Goal: Transaction & Acquisition: Book appointment/travel/reservation

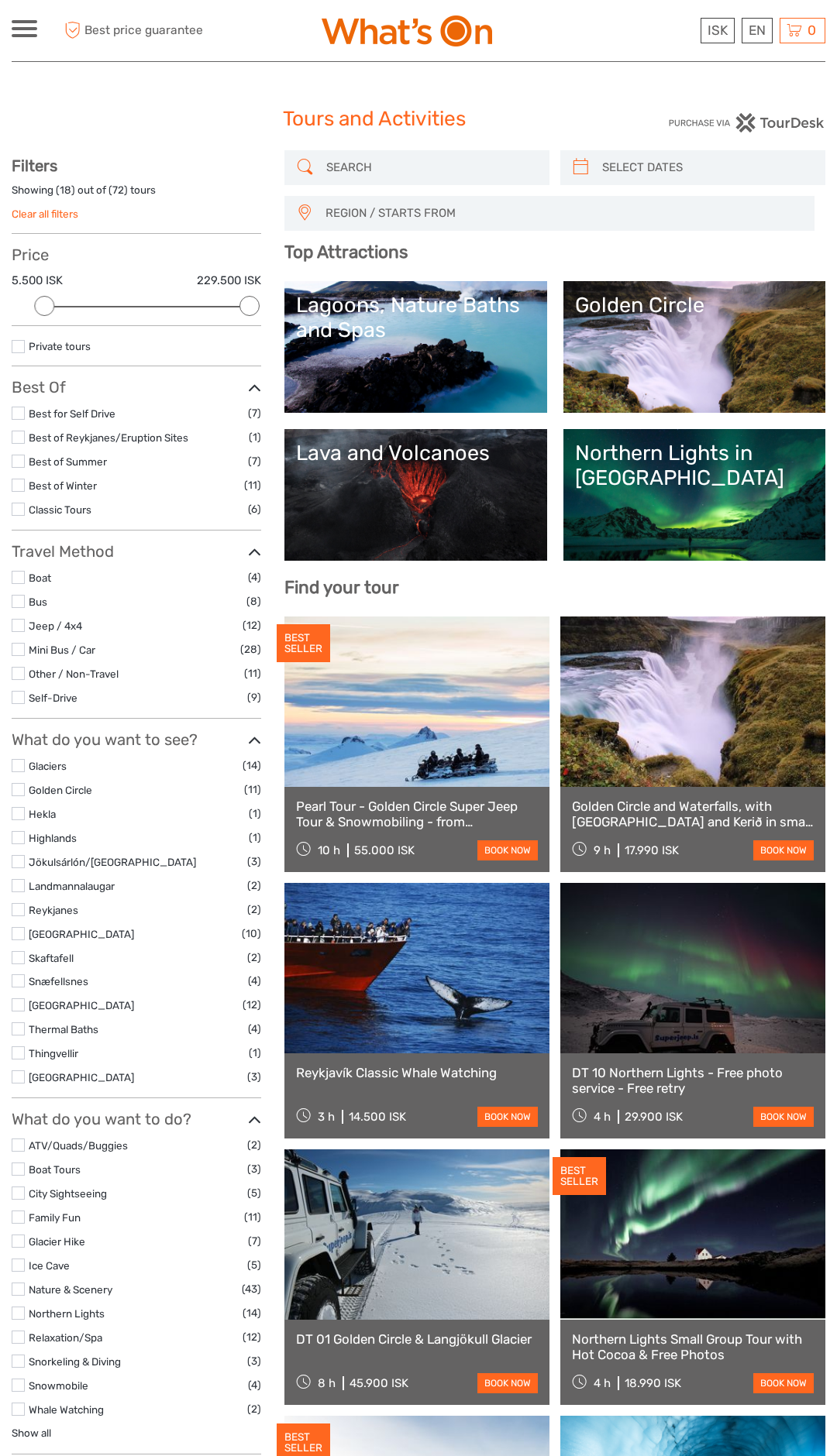
select select
click at [754, 34] on div "EN English Español Deutsch" at bounding box center [757, 31] width 31 height 25
click at [30, 605] on link "Bus" at bounding box center [37, 602] width 18 height 13
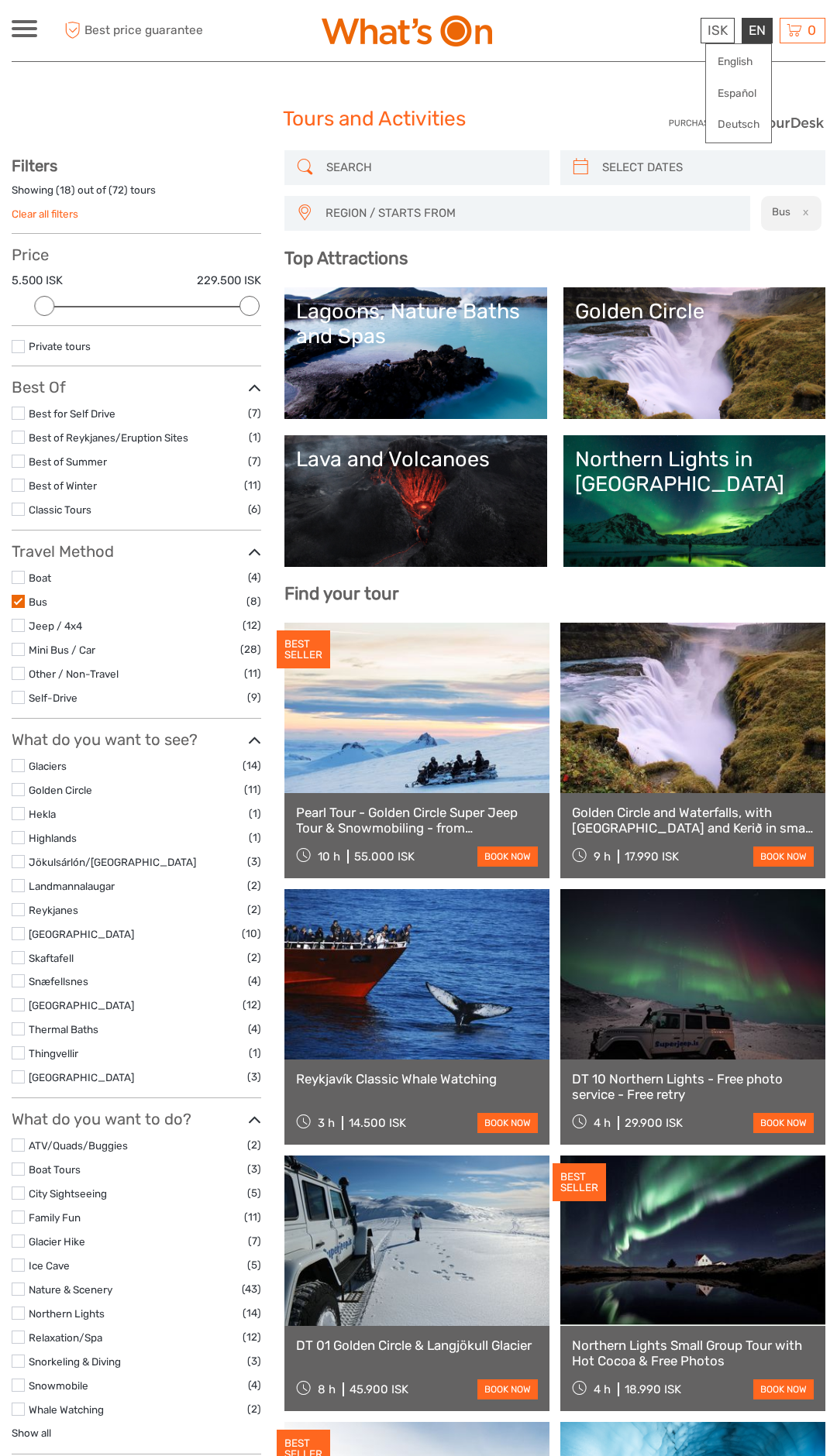
click at [18, 601] on label at bounding box center [18, 601] width 13 height 13
click at [0, 0] on input "checkbox" at bounding box center [0, 0] width 0 height 0
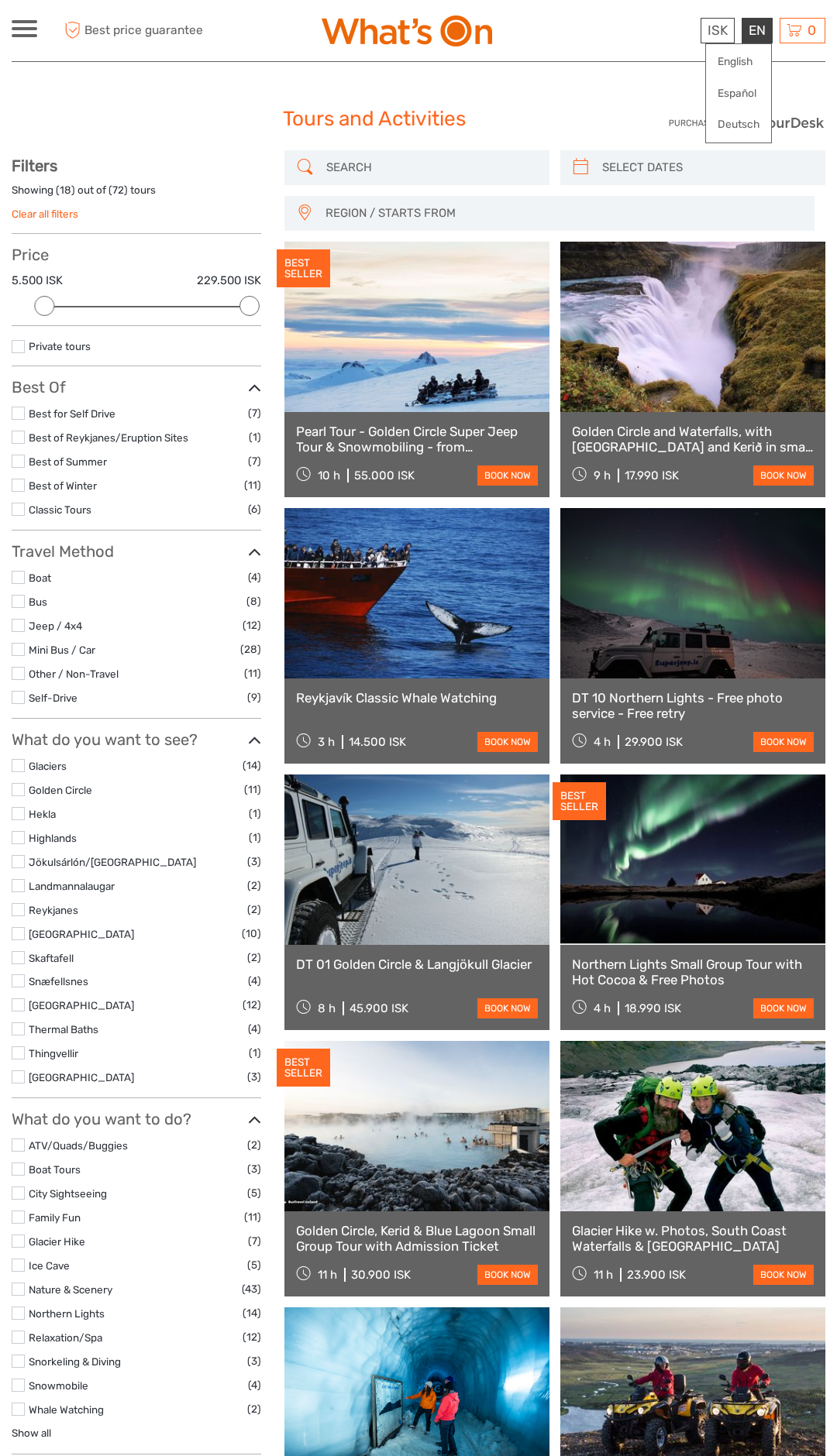
scroll to position [87, 0]
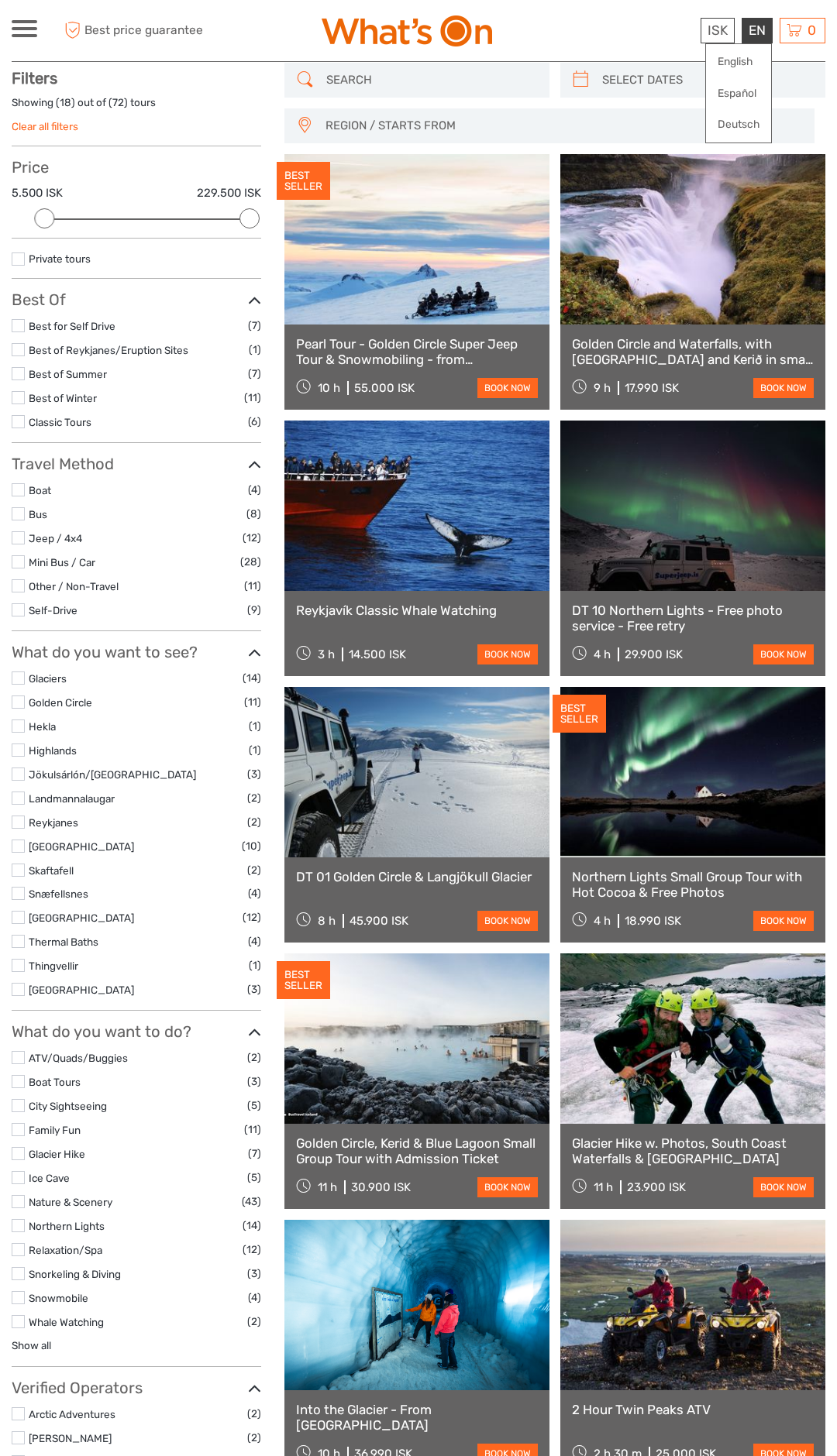
click at [417, 83] on input "search" at bounding box center [430, 80] width 221 height 27
click at [363, 84] on input "search" at bounding box center [430, 80] width 221 height 27
click at [366, 81] on input "search" at bounding box center [430, 80] width 221 height 27
click at [383, 79] on input "search" at bounding box center [430, 80] width 221 height 27
click at [378, 80] on input "search" at bounding box center [430, 80] width 221 height 27
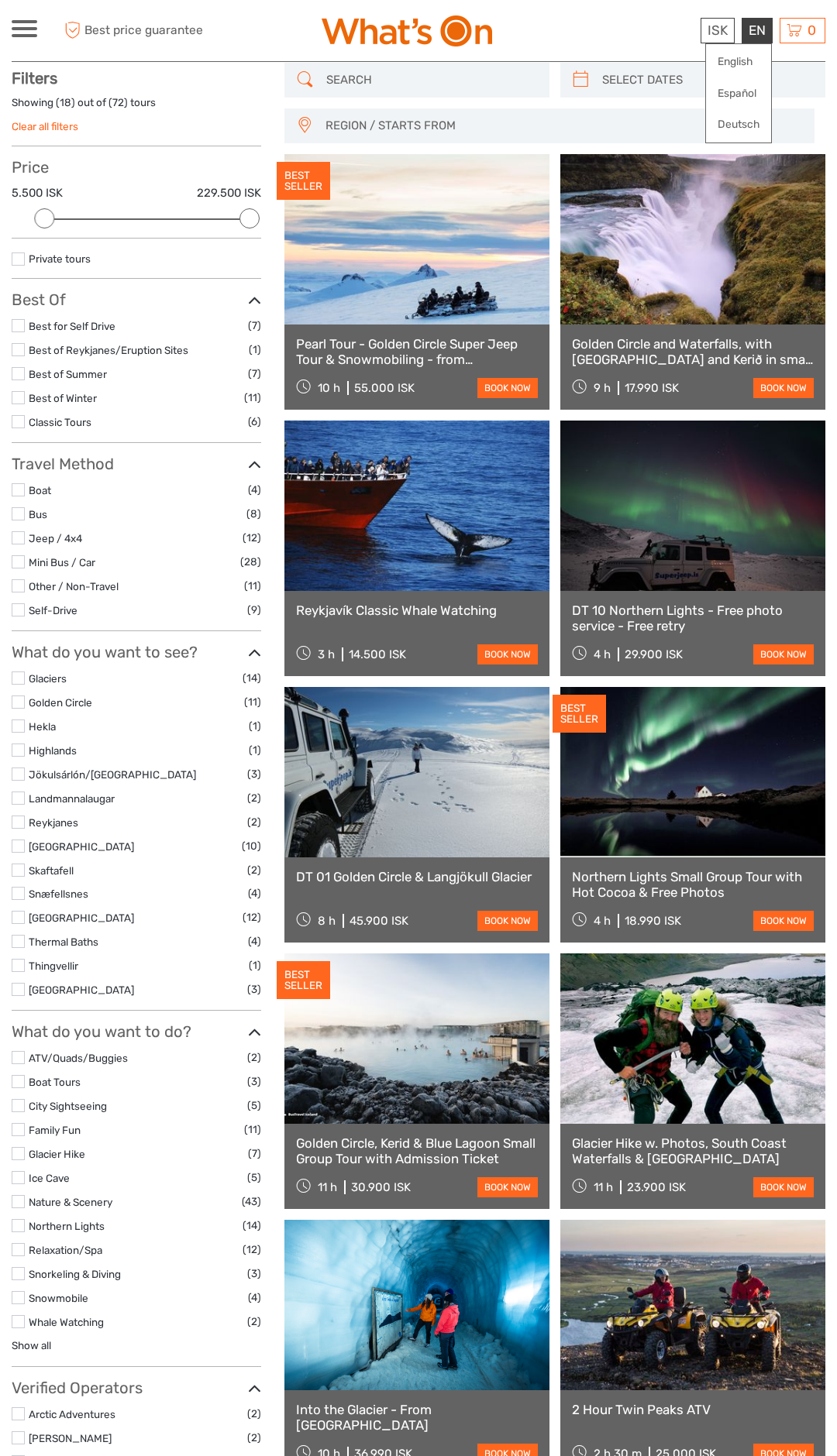
click at [363, 83] on input "search" at bounding box center [430, 80] width 221 height 27
click at [347, 85] on input "search" at bounding box center [430, 80] width 221 height 27
click at [754, 97] on link "Español" at bounding box center [738, 94] width 65 height 28
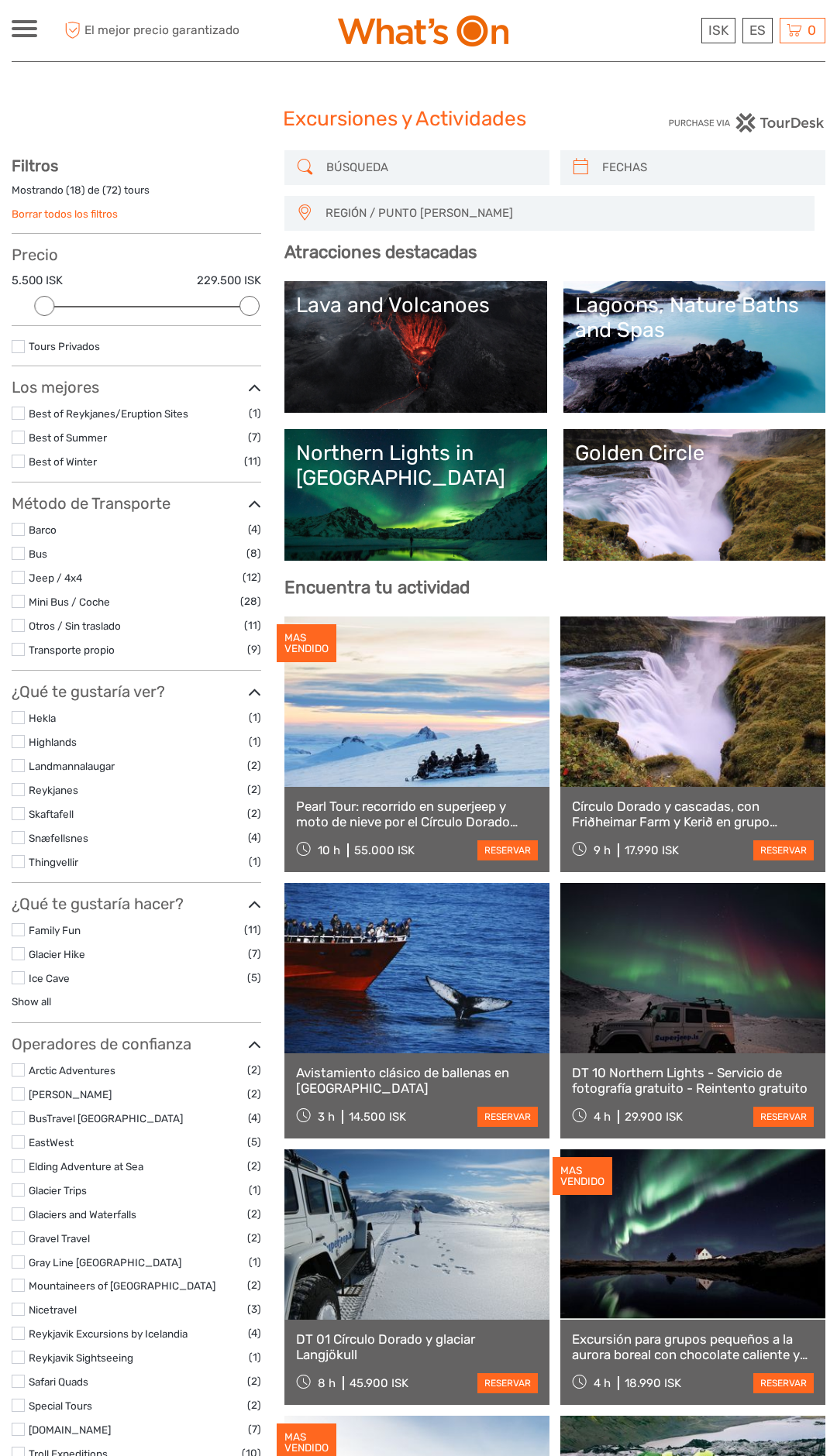
select select
click at [373, 171] on input "search" at bounding box center [430, 168] width 221 height 27
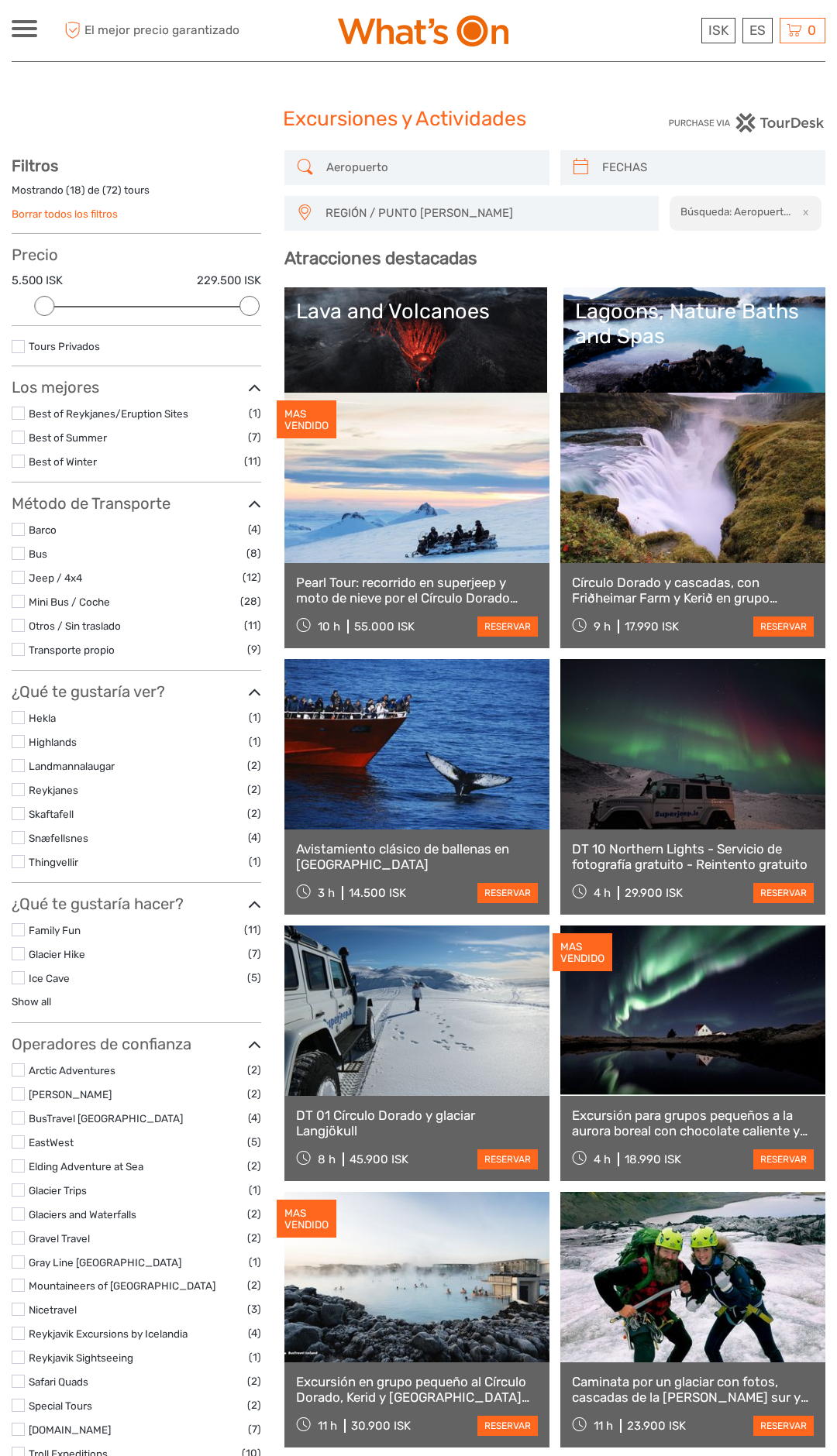
scroll to position [77, 0]
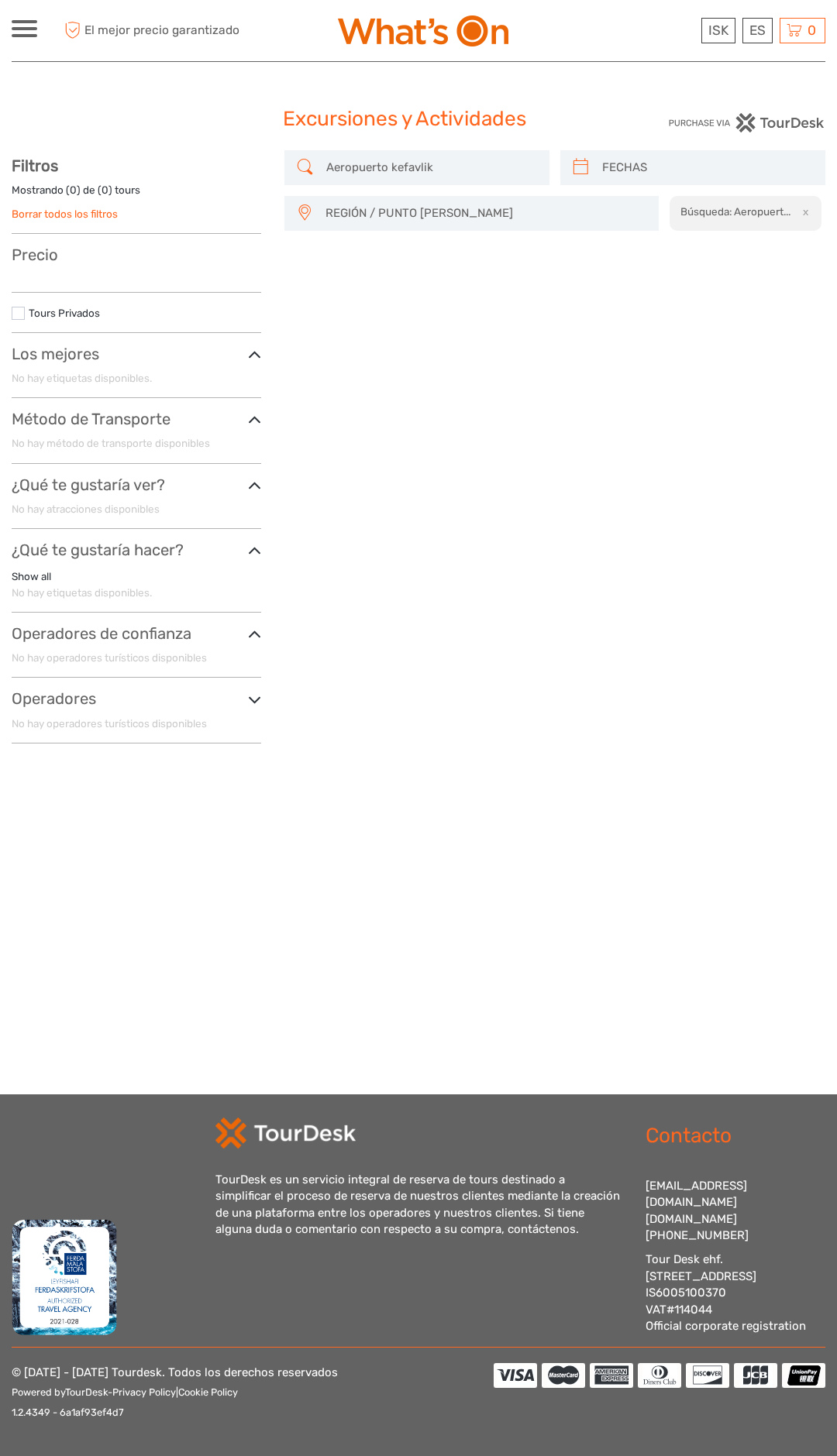
type input "Aeropuerto kefavlik"
click at [397, 236] on div "Aeropuerto kefavlik REGIÓN / PUNTO DE PARTIDA Capital Region Reykjanes / Keflav…" at bounding box center [555, 453] width 541 height 606
click at [395, 218] on span "REGIÓN / PUNTO DE PARTIDA" at bounding box center [485, 213] width 332 height 25
type input "Reykjavik"
